Goal: Information Seeking & Learning: Find specific fact

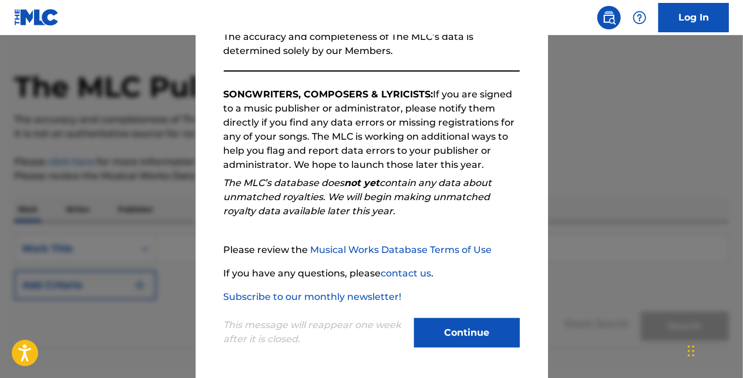
scroll to position [95, 0]
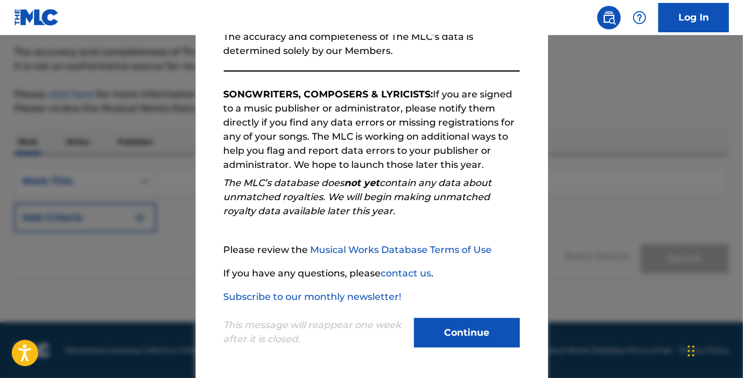
click at [463, 336] on button "Continue" at bounding box center [467, 333] width 106 height 29
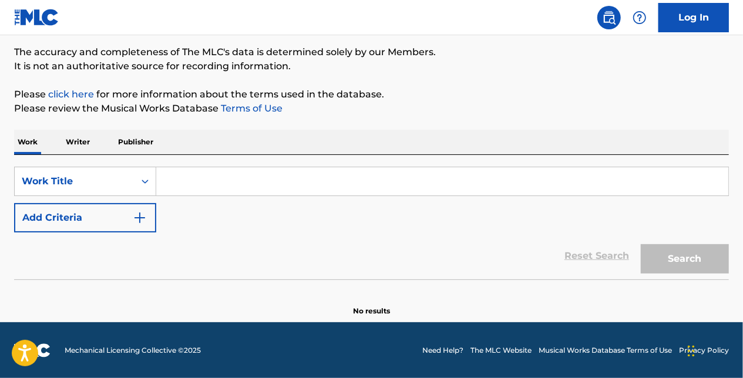
click at [176, 180] on input "Search Form" at bounding box center [442, 181] width 572 height 28
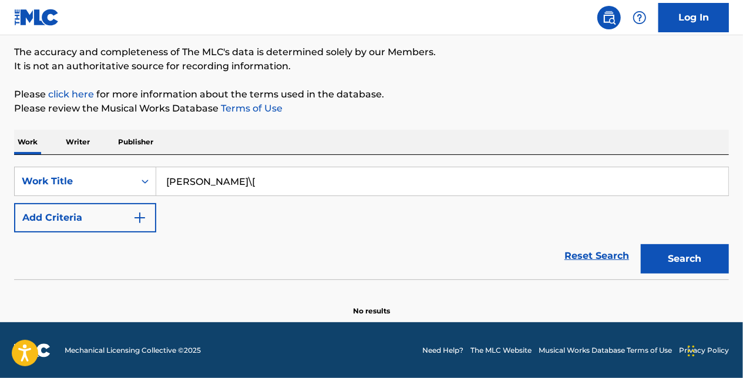
click at [641, 244] on button "Search" at bounding box center [685, 258] width 88 height 29
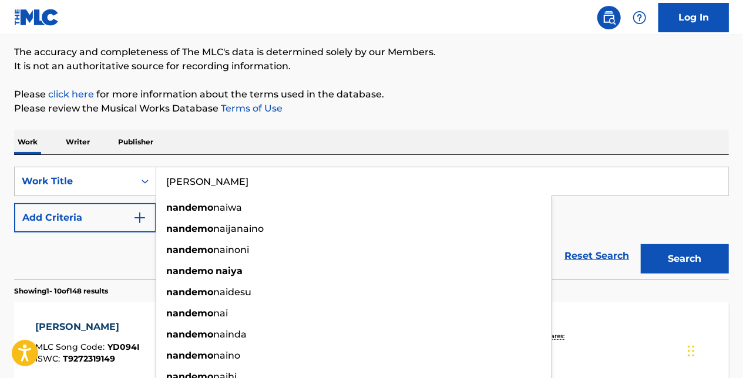
type input "[PERSON_NAME]"
click at [641, 244] on button "Search" at bounding box center [685, 258] width 88 height 29
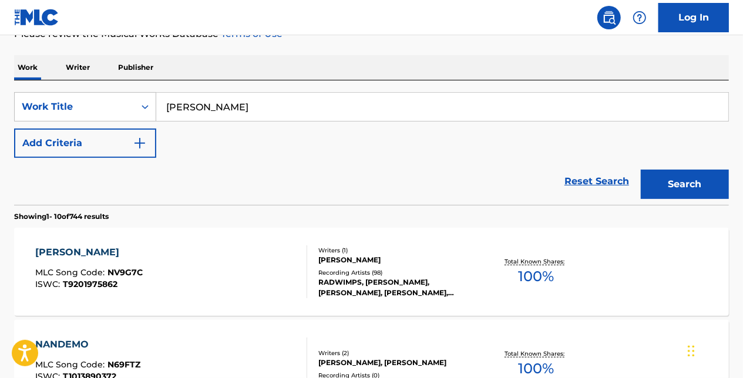
scroll to position [212, 0]
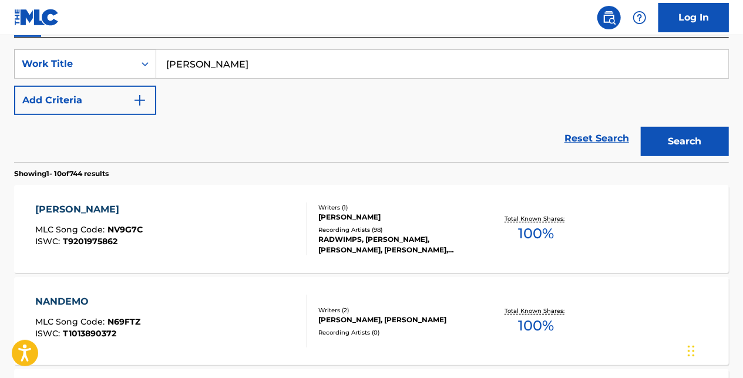
click at [103, 206] on div "[PERSON_NAME]" at bounding box center [90, 210] width 108 height 14
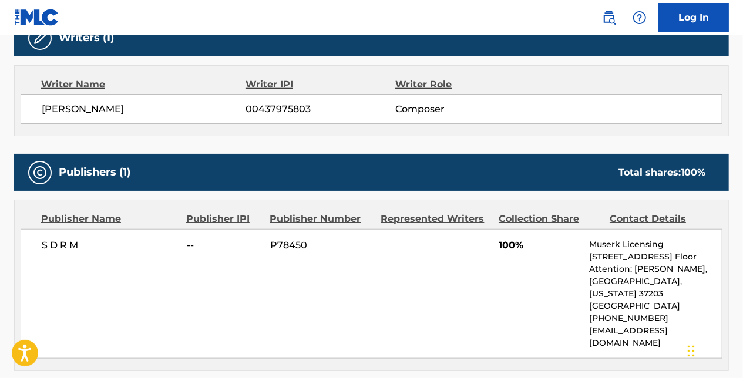
scroll to position [470, 0]
